Goal: Task Accomplishment & Management: Manage account settings

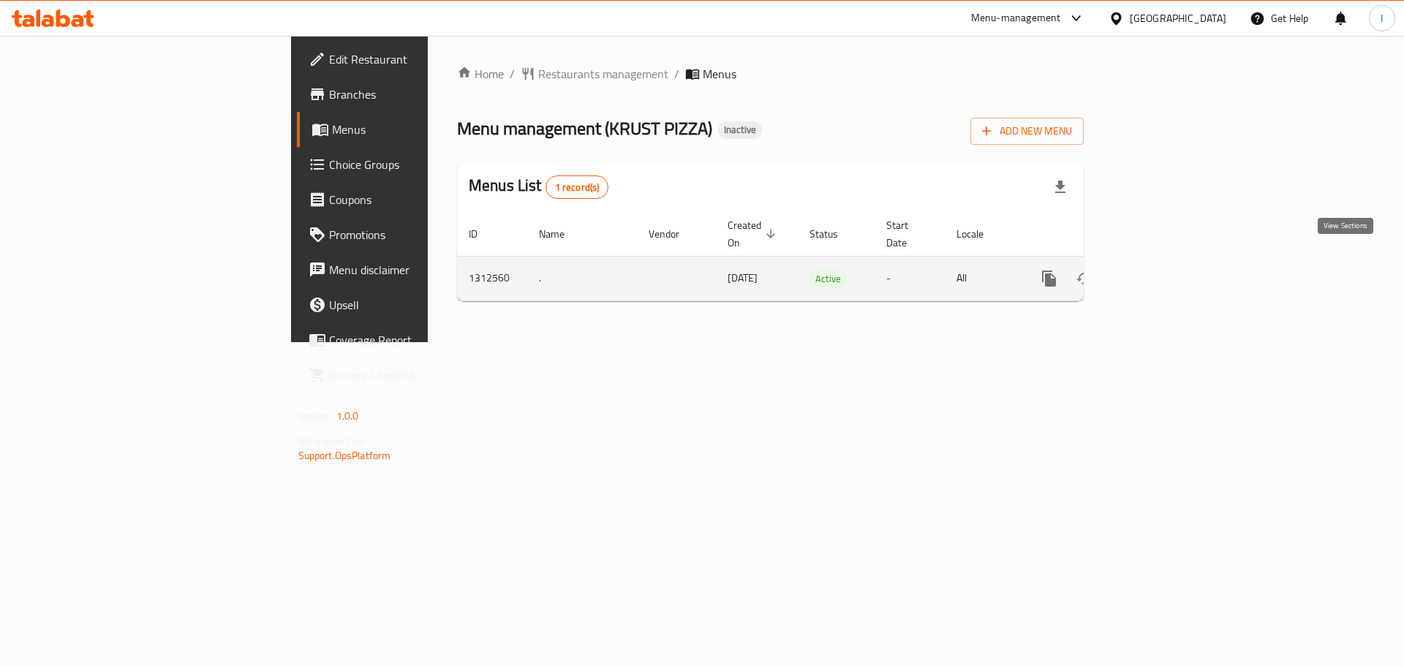
click at [1163, 270] on icon "enhanced table" at bounding box center [1155, 279] width 18 height 18
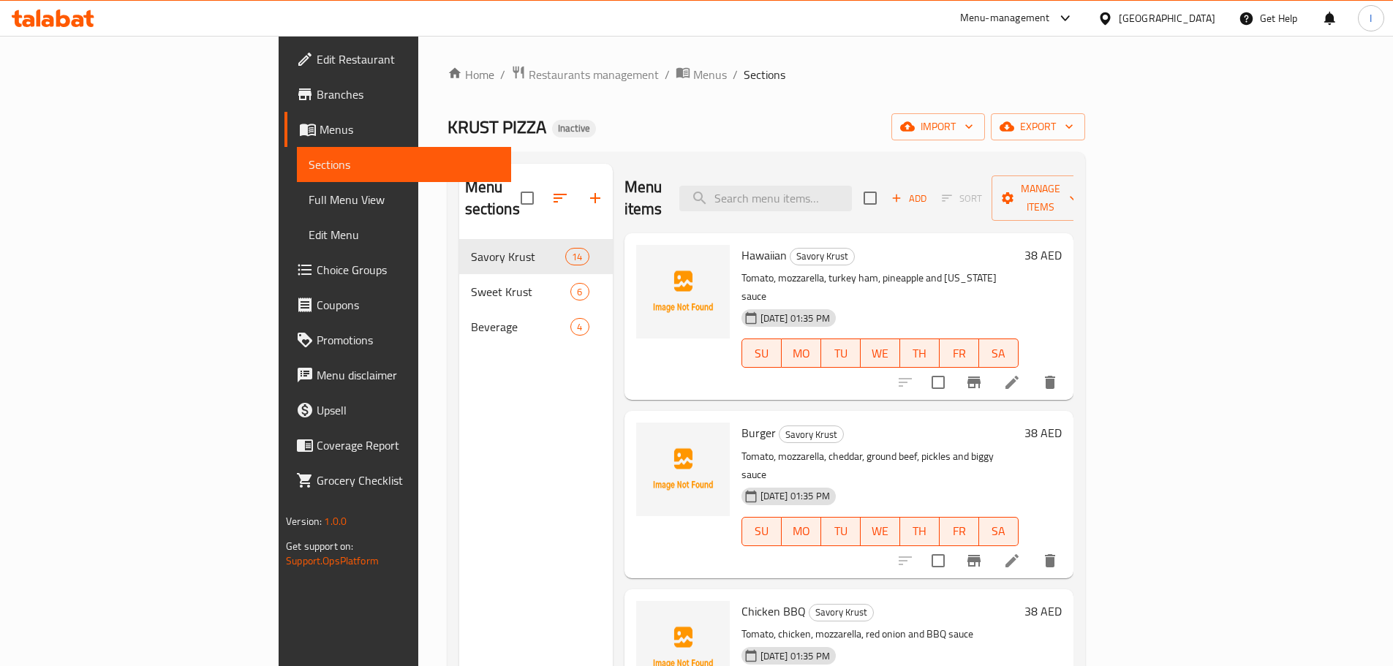
click at [309, 200] on span "Full Menu View" at bounding box center [404, 200] width 191 height 18
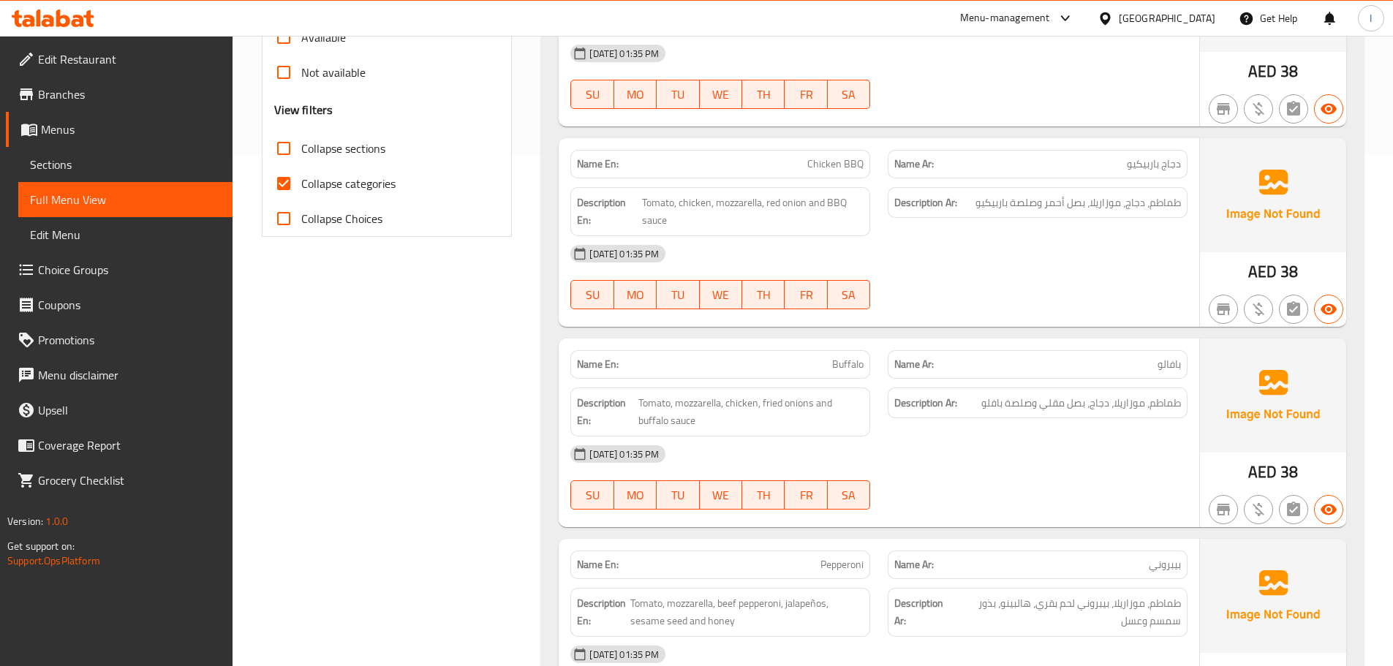
click at [333, 192] on span "Collapse categories" at bounding box center [348, 184] width 94 height 18
click at [301, 192] on input "Collapse categories" at bounding box center [283, 183] width 35 height 35
checkbox input "false"
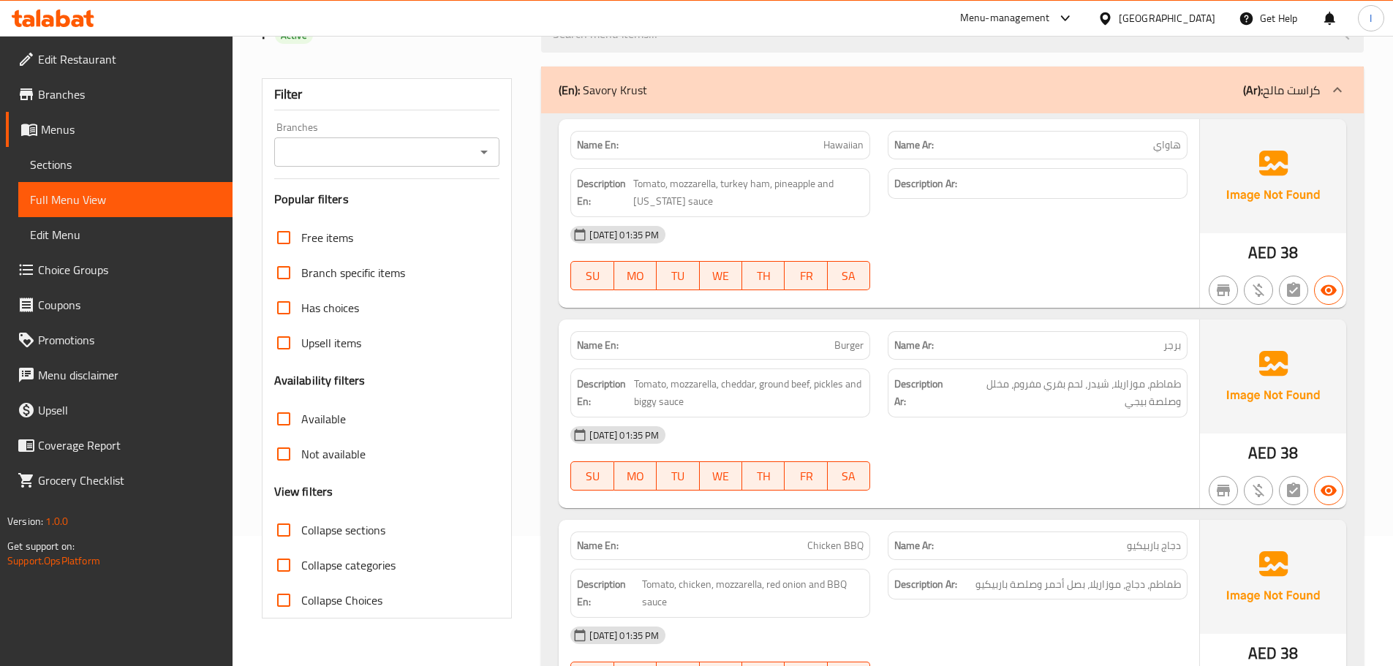
scroll to position [366, 0]
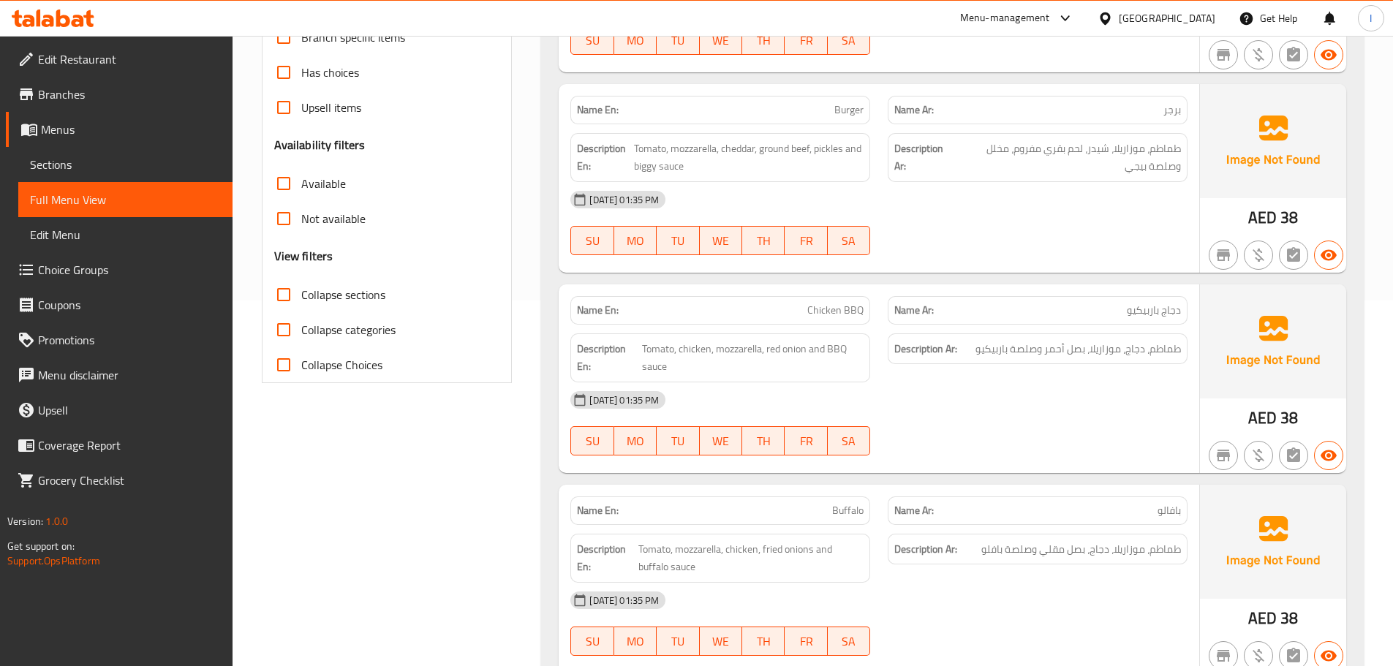
click at [352, 303] on span "Collapse sections" at bounding box center [343, 295] width 84 height 18
click at [301, 303] on input "Collapse sections" at bounding box center [283, 294] width 35 height 35
checkbox input "true"
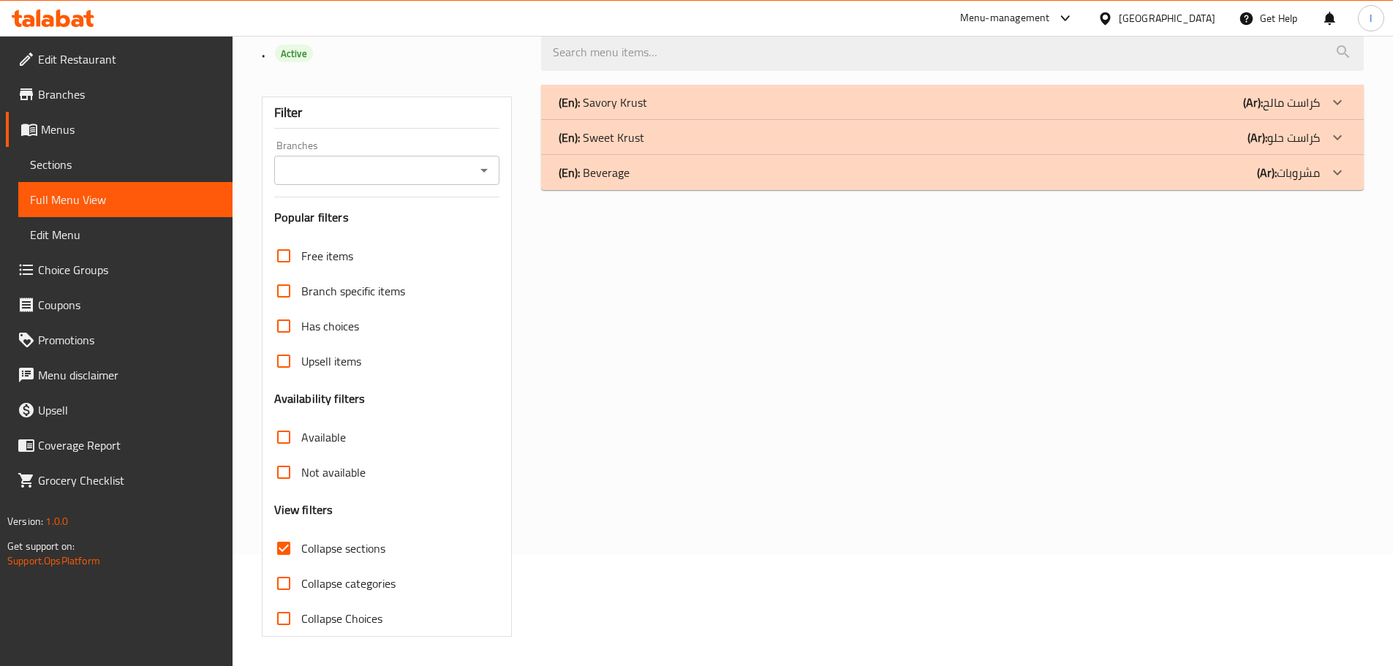
scroll to position [112, 0]
click at [120, 160] on span "Sections" at bounding box center [125, 165] width 191 height 18
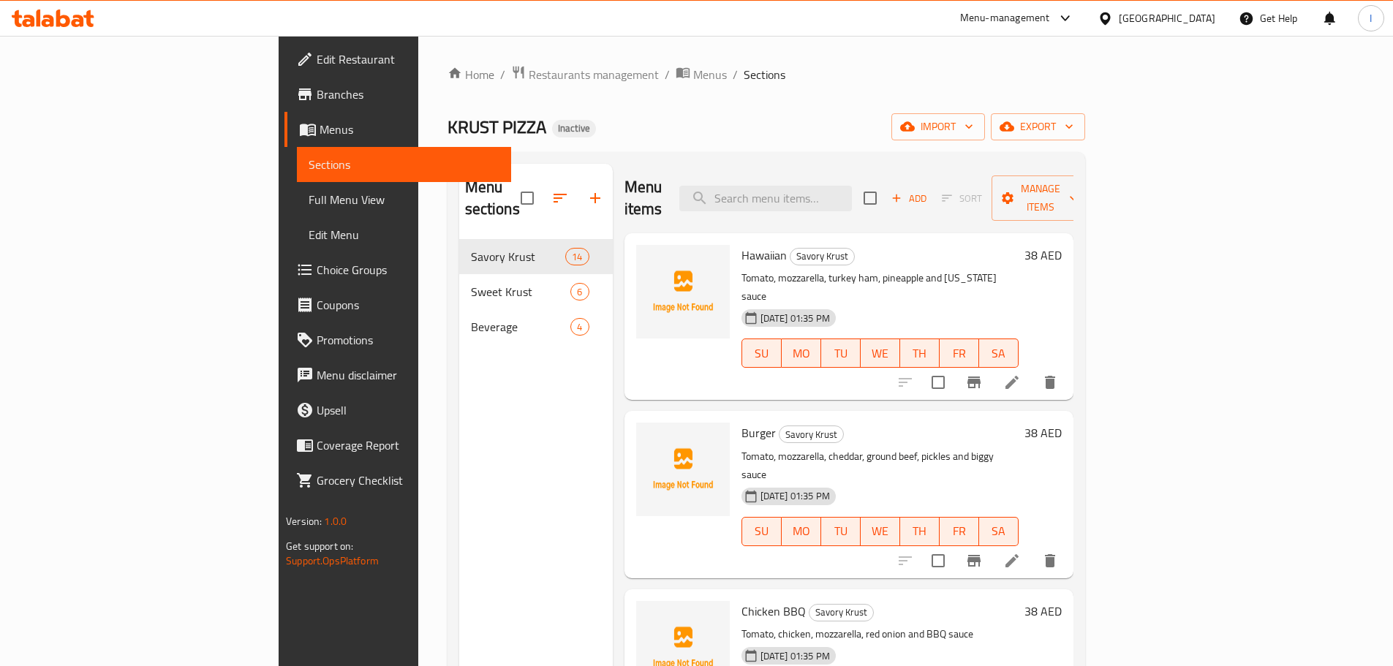
click at [741, 244] on span "Hawaiian" at bounding box center [763, 255] width 45 height 22
copy h6 "Hawaiian"
click at [1055, 376] on icon "delete" at bounding box center [1050, 382] width 10 height 13
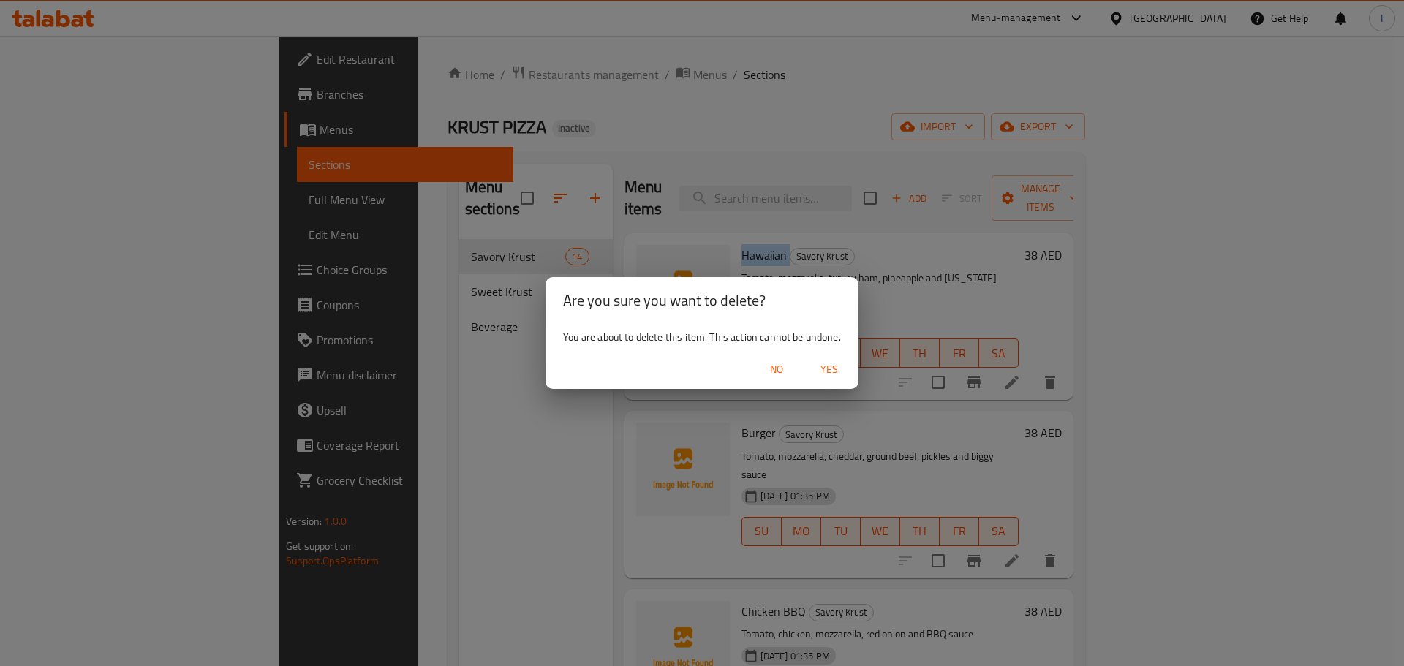
click at [839, 367] on span "Yes" at bounding box center [829, 369] width 35 height 18
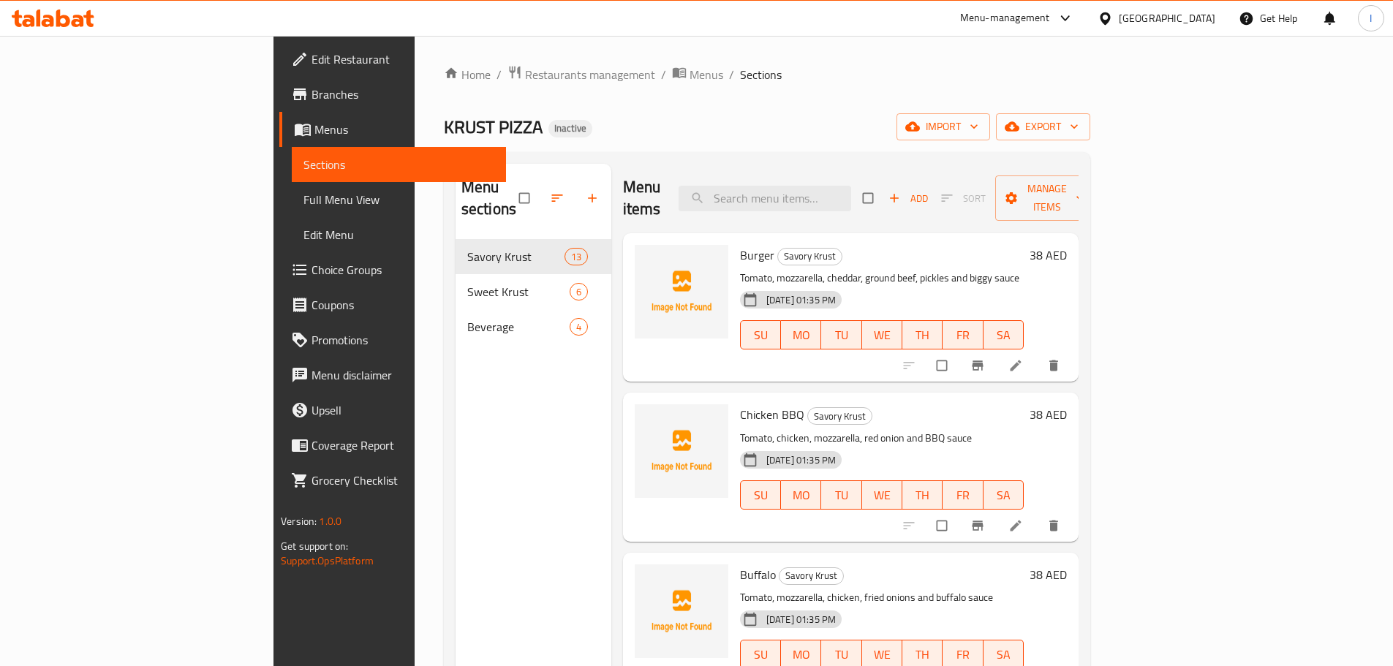
click at [303, 197] on span "Full Menu View" at bounding box center [398, 200] width 191 height 18
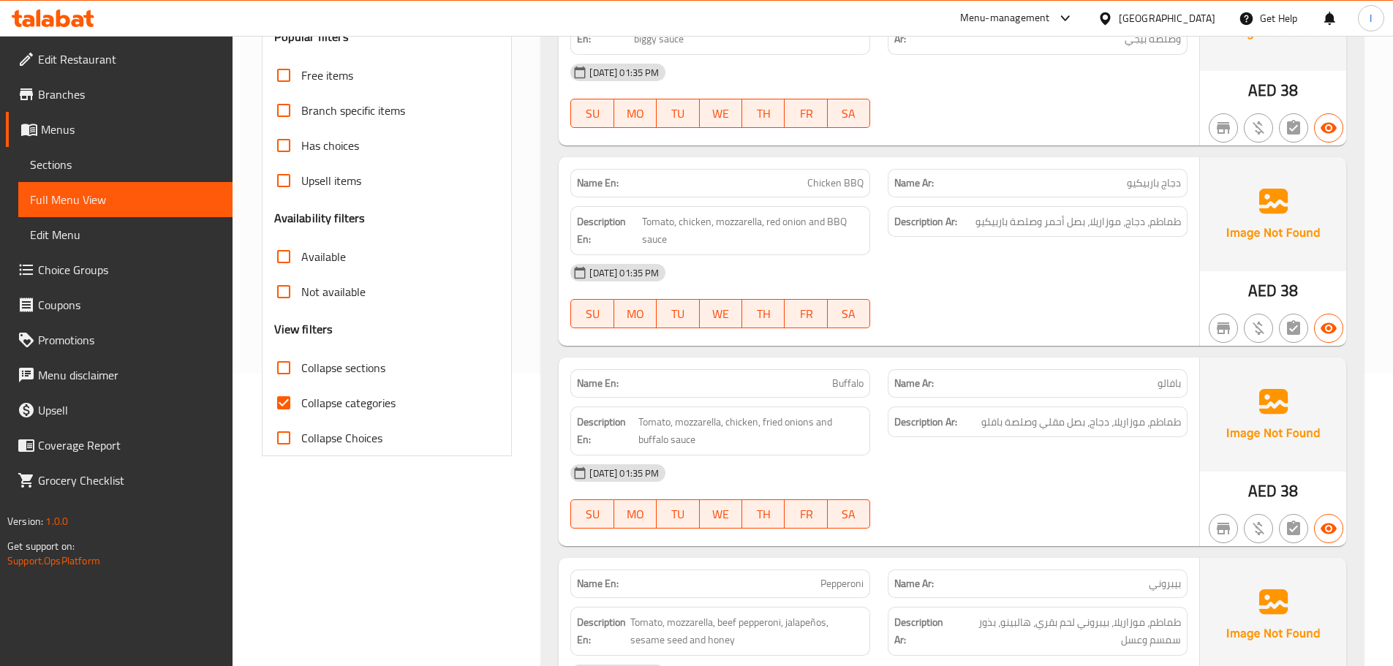
click at [304, 398] on span "Collapse categories" at bounding box center [348, 403] width 94 height 18
click at [301, 398] on input "Collapse categories" at bounding box center [283, 402] width 35 height 35
checkbox input "false"
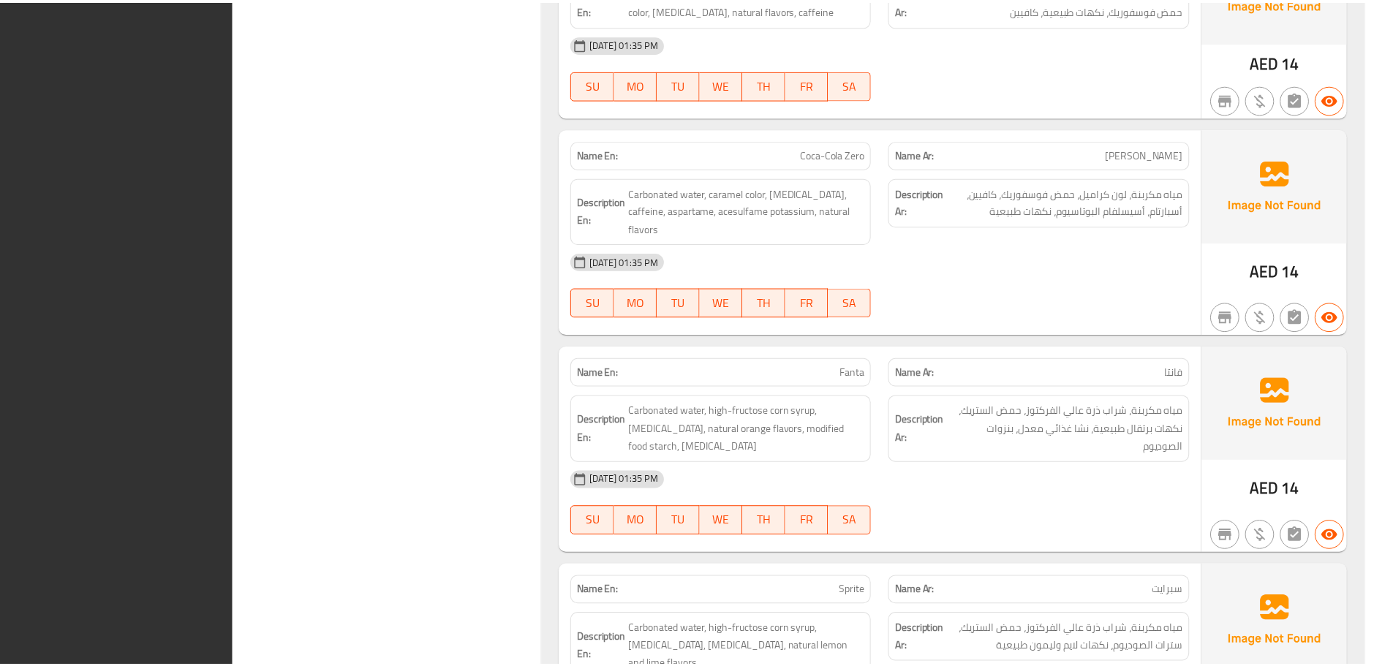
scroll to position [4299, 0]
